Goal: Navigation & Orientation: Find specific page/section

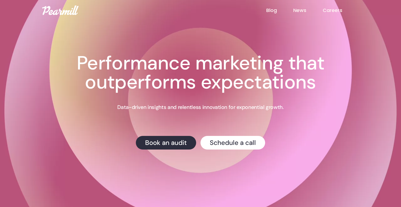
click at [274, 9] on link "Blog" at bounding box center [279, 10] width 27 height 7
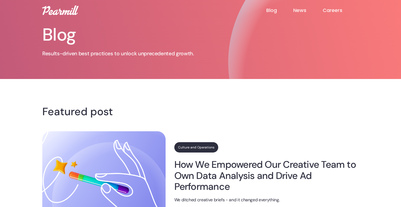
click at [63, 10] on img at bounding box center [60, 10] width 36 height 10
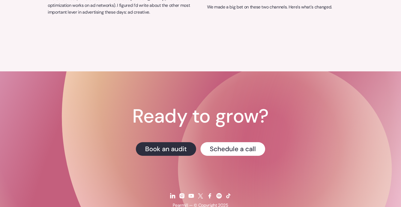
scroll to position [2281, 0]
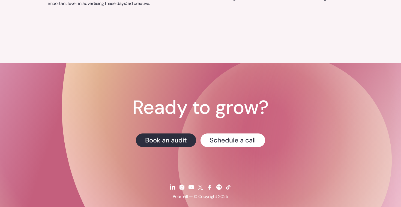
click at [180, 184] on img at bounding box center [182, 187] width 7 height 7
